Goal: Task Accomplishment & Management: Use online tool/utility

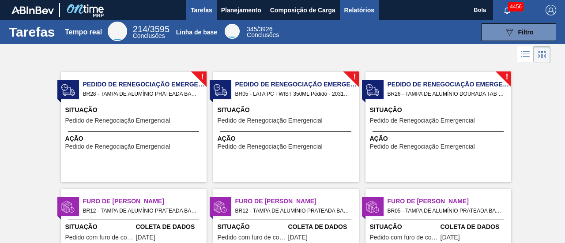
click at [346, 12] on font "Relatórios" at bounding box center [359, 10] width 30 height 7
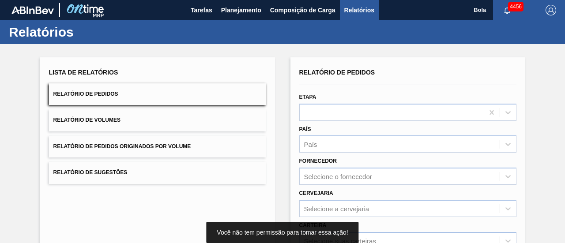
click at [330, 114] on div at bounding box center [407, 112] width 217 height 17
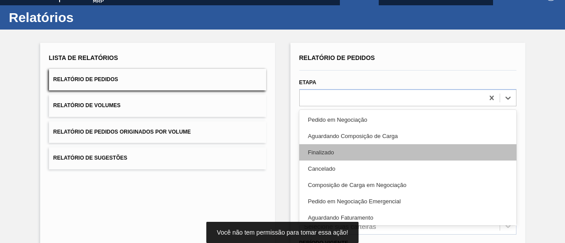
scroll to position [17, 0]
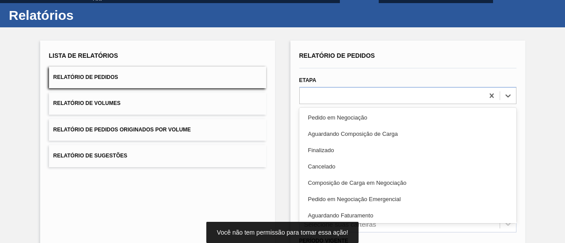
click at [346, 135] on font "Aguardando Composição de Carga" at bounding box center [353, 134] width 90 height 7
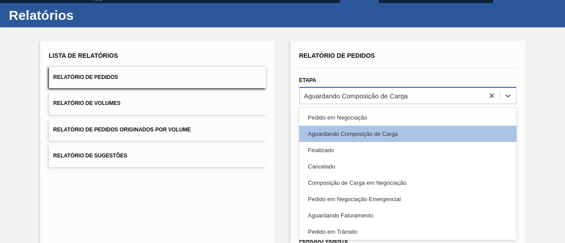
click at [347, 95] on font "Aguardando Composição de Carga" at bounding box center [356, 95] width 104 height 7
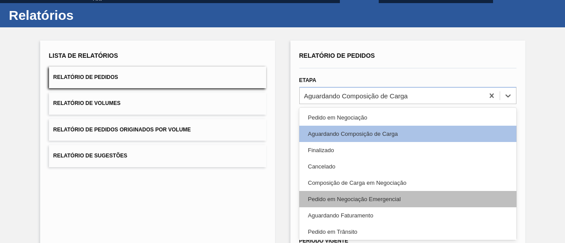
scroll to position [44, 0]
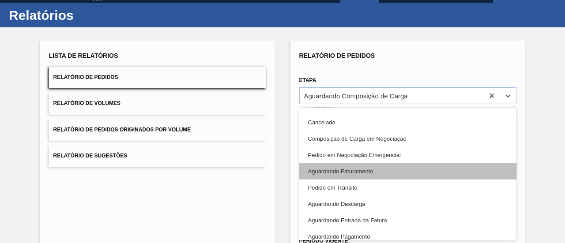
click at [342, 171] on font "Aguardando Faturamento" at bounding box center [340, 171] width 65 height 7
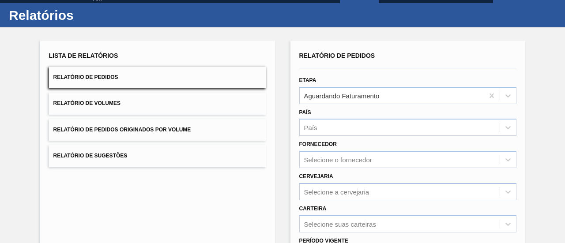
click at [350, 137] on div "Fornecedor Selecione o fornecedor" at bounding box center [408, 152] width 224 height 32
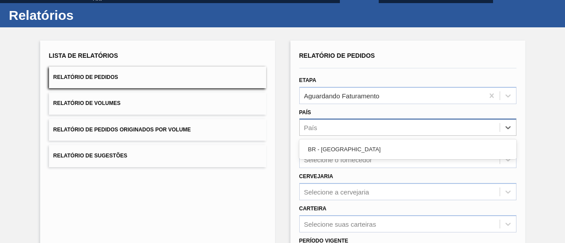
click at [347, 127] on div "País" at bounding box center [399, 127] width 200 height 13
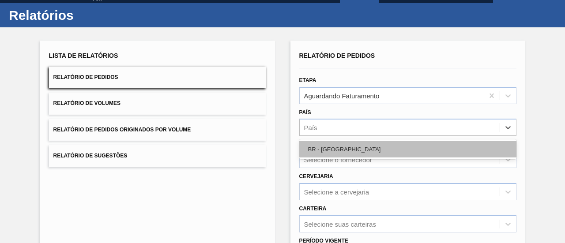
click at [322, 153] on div "BR - [GEOGRAPHIC_DATA]" at bounding box center [407, 149] width 217 height 16
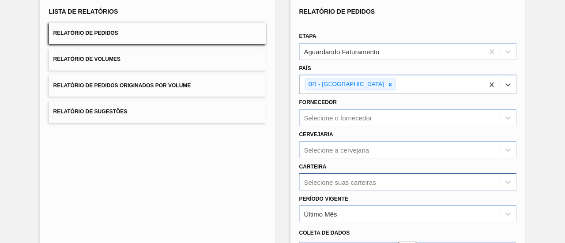
click at [325, 181] on div "Selecione suas carteiras" at bounding box center [407, 181] width 217 height 17
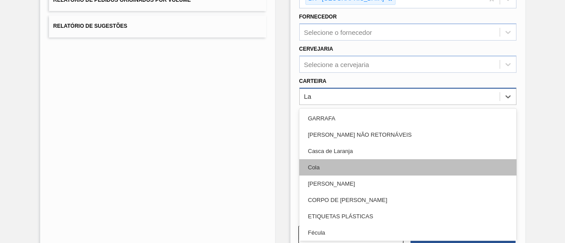
type input "Lat"
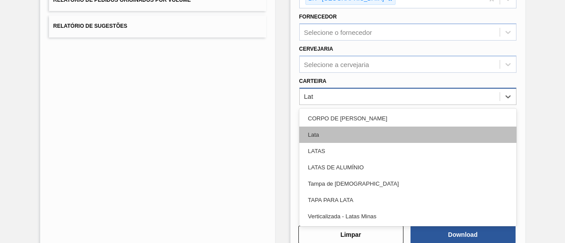
click at [314, 131] on font "Lata" at bounding box center [313, 134] width 11 height 7
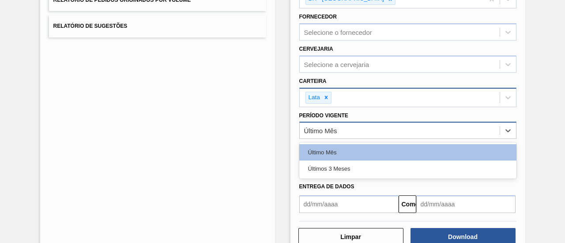
click at [320, 131] on font "Último Mês" at bounding box center [320, 130] width 33 height 7
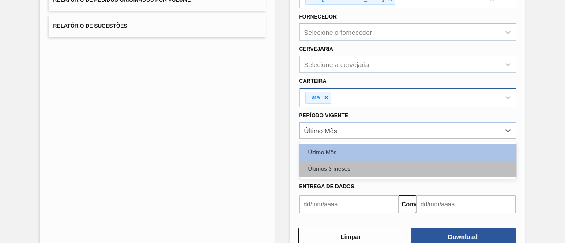
click at [333, 166] on font "Últimos 3 meses" at bounding box center [329, 168] width 42 height 7
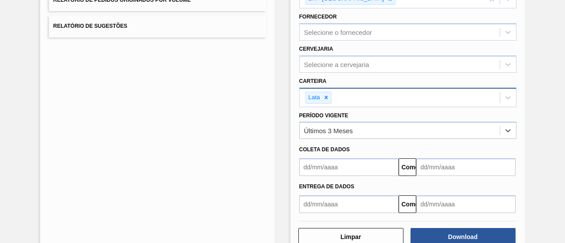
click at [335, 163] on input "text" at bounding box center [348, 167] width 99 height 18
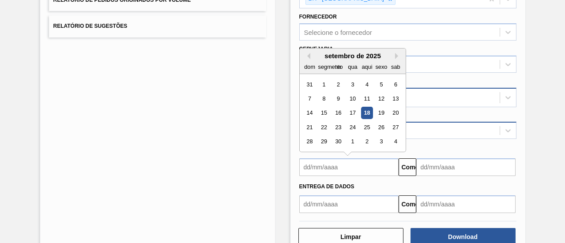
drag, startPoint x: 367, startPoint y: 112, endPoint x: 396, endPoint y: 129, distance: 33.4
click at [367, 112] on font "18" at bounding box center [366, 113] width 6 height 7
type input "[DATE]"
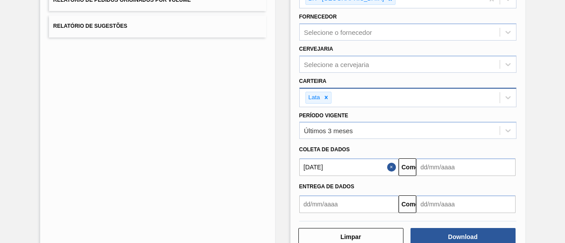
click at [436, 166] on input "text" at bounding box center [465, 167] width 99 height 18
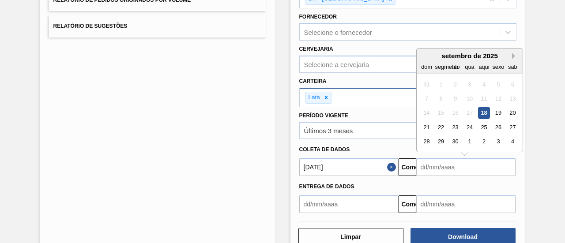
click at [514, 54] on button "Próximo mês" at bounding box center [515, 56] width 6 height 6
click at [515, 110] on div "18" at bounding box center [512, 113] width 12 height 12
type input "[DATE]"
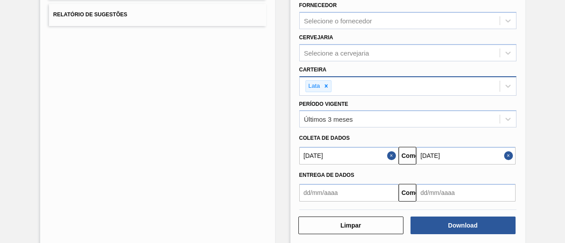
scroll to position [168, 0]
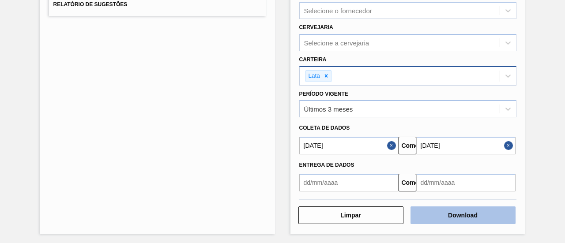
click at [453, 212] on font "Download" at bounding box center [463, 215] width 30 height 7
